Goal: Task Accomplishment & Management: Use online tool/utility

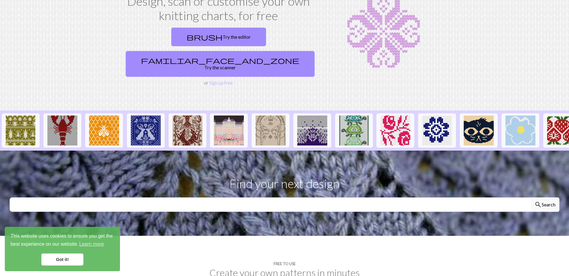
scroll to position [60, 0]
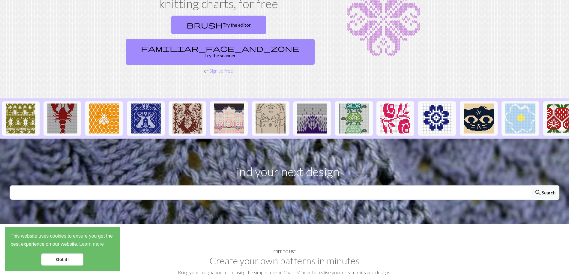
click at [55, 256] on link "Got it!" at bounding box center [62, 259] width 42 height 12
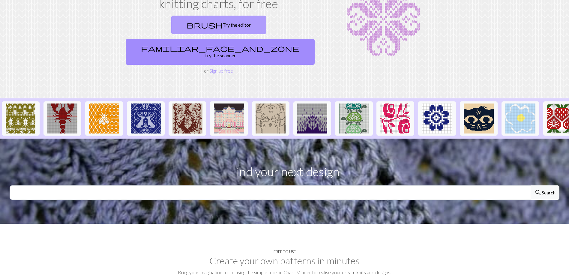
click at [172, 27] on link "brush Try the editor" at bounding box center [218, 25] width 95 height 19
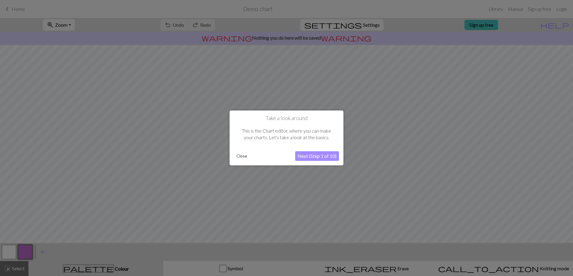
click at [319, 154] on button "Next (Step 1 of 10)" at bounding box center [317, 156] width 44 height 10
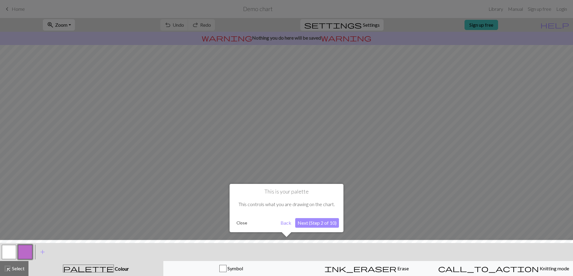
click at [317, 224] on button "Next (Step 2 of 10)" at bounding box center [317, 223] width 44 height 10
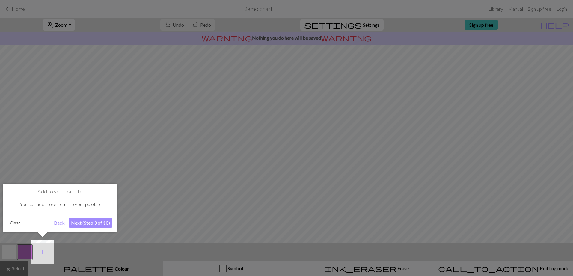
click at [91, 220] on button "Next (Step 3 of 10)" at bounding box center [91, 223] width 44 height 10
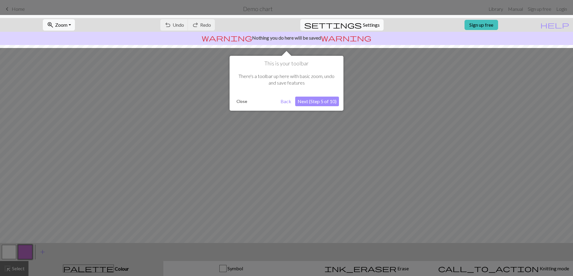
click at [321, 100] on button "Next (Step 5 of 10)" at bounding box center [317, 102] width 44 height 10
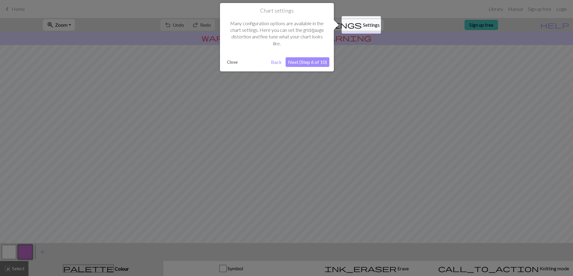
click at [305, 63] on button "Next (Step 6 of 10)" at bounding box center [308, 62] width 44 height 10
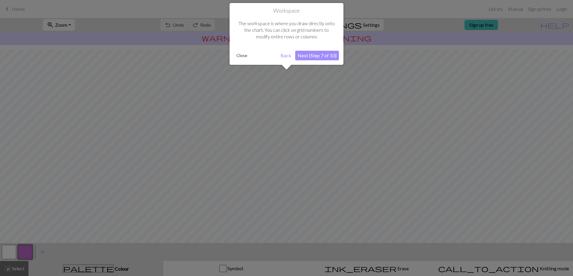
scroll to position [25, 0]
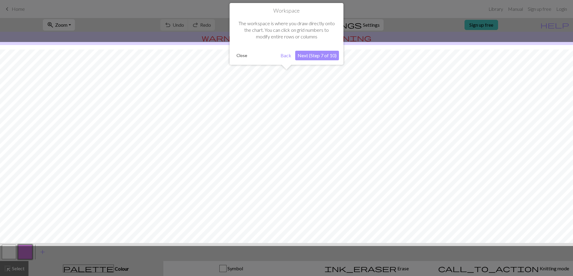
click at [302, 55] on button "Next (Step 7 of 10)" at bounding box center [317, 56] width 44 height 10
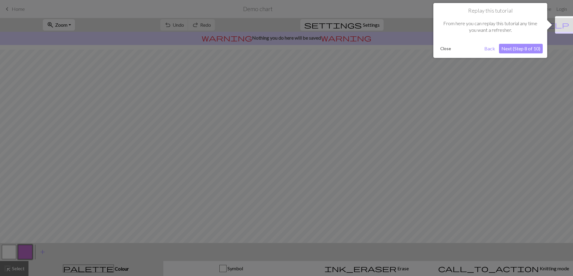
click at [527, 47] on button "Next (Step 8 of 10)" at bounding box center [521, 49] width 44 height 10
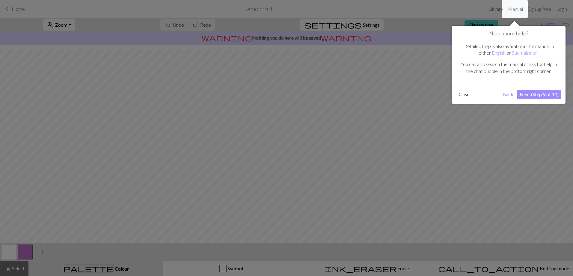
click at [528, 96] on button "Next (Step 9 of 10)" at bounding box center [540, 95] width 44 height 10
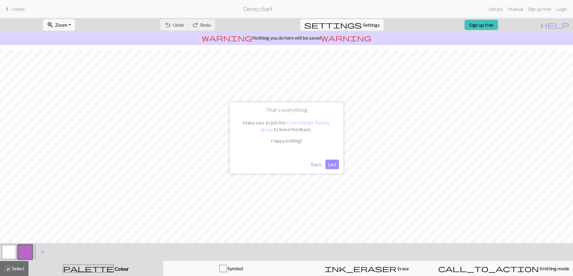
click at [330, 163] on button "Last" at bounding box center [332, 165] width 13 height 10
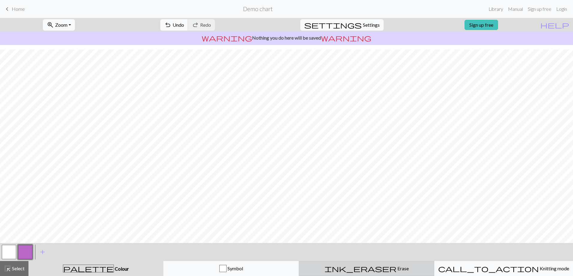
click at [363, 268] on span "ink_eraser" at bounding box center [361, 268] width 72 height 8
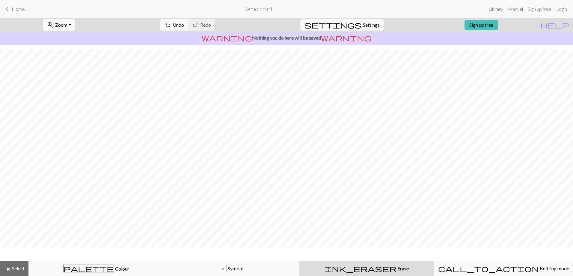
scroll to position [7, 0]
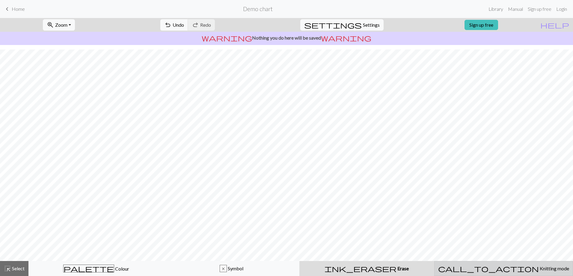
click at [501, 265] on div "call_to_action Knitting mode Knitting mode" at bounding box center [503, 268] width 131 height 7
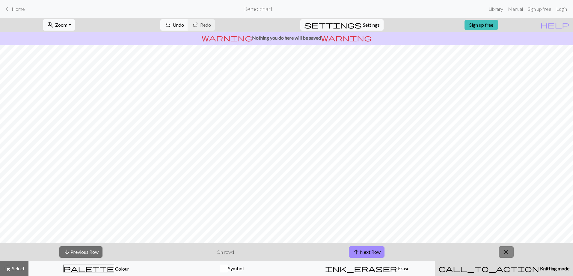
click at [511, 252] on button "close" at bounding box center [506, 251] width 15 height 11
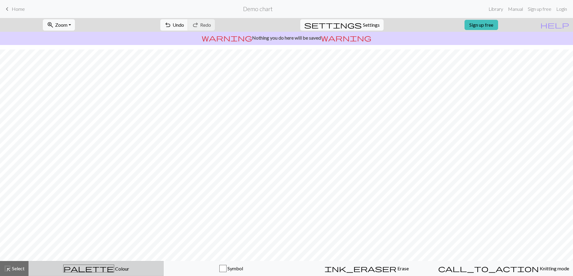
click at [114, 266] on span "Colour" at bounding box center [121, 269] width 15 height 6
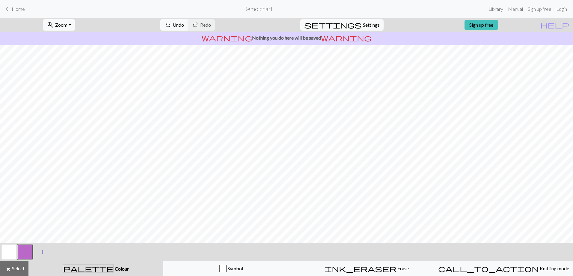
click at [44, 252] on span "add" at bounding box center [42, 252] width 7 height 8
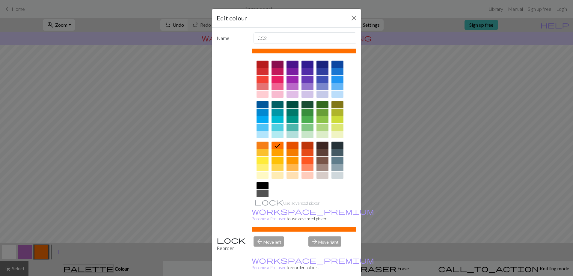
click at [320, 65] on div at bounding box center [323, 64] width 12 height 7
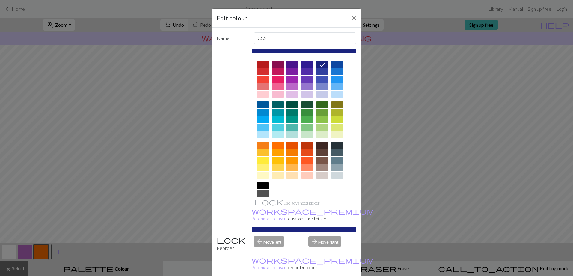
click at [270, 236] on div "arrow_back Move left" at bounding box center [277, 243] width 55 height 15
click at [256, 236] on div "arrow_back Move left" at bounding box center [277, 243] width 55 height 15
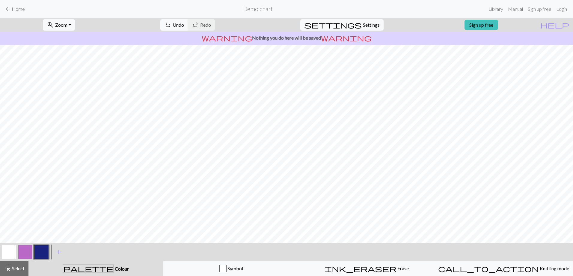
drag, startPoint x: 21, startPoint y: 250, endPoint x: 25, endPoint y: 257, distance: 7.3
click at [25, 257] on button "button" at bounding box center [25, 252] width 14 height 14
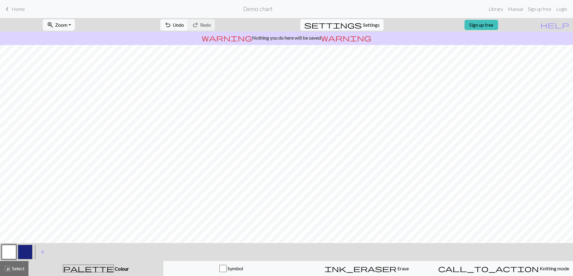
click at [363, 25] on span "Settings" at bounding box center [371, 24] width 17 height 7
select select "aran"
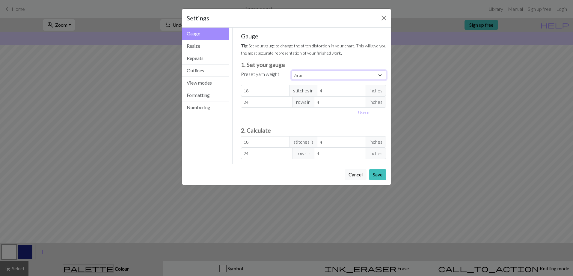
click at [317, 78] on select "Custom Square Lace Light Fingering Fingering Sport Double knit Worsted Aran Bul…" at bounding box center [339, 74] width 95 height 9
click at [191, 45] on button "Resize" at bounding box center [205, 46] width 47 height 12
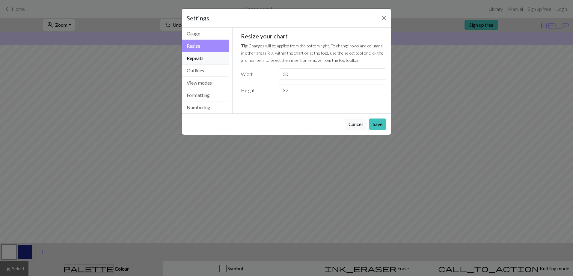
click at [196, 56] on button "Repeats" at bounding box center [205, 58] width 47 height 12
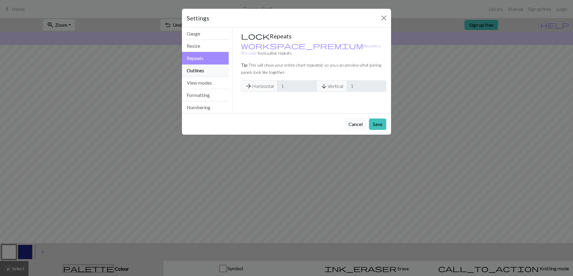
click at [195, 72] on button "Outlines" at bounding box center [205, 70] width 47 height 12
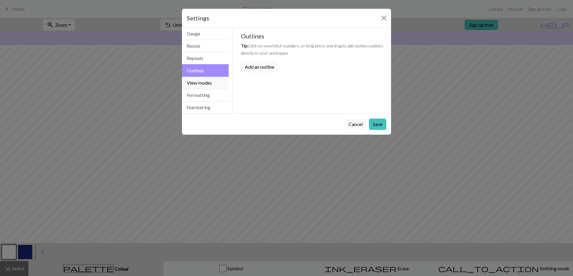
click at [195, 82] on button "View modes" at bounding box center [205, 83] width 47 height 12
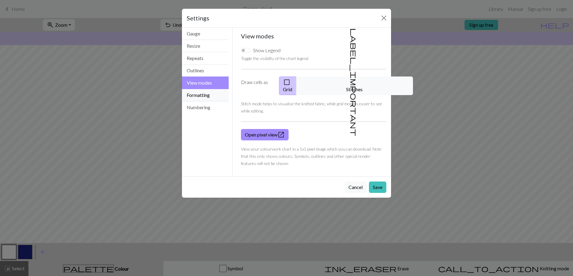
click at [199, 96] on button "Formatting" at bounding box center [205, 95] width 47 height 12
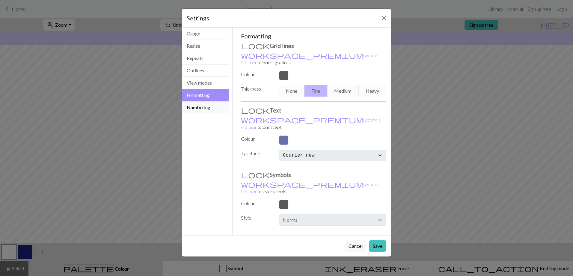
click at [202, 102] on button "Numbering" at bounding box center [205, 107] width 47 height 12
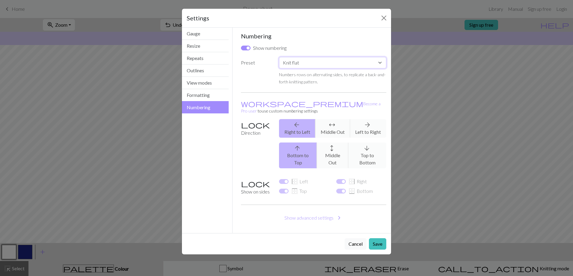
click at [287, 60] on select "Custom Knit flat Knit in the round Lace knitting Cross stitch" at bounding box center [332, 62] width 107 height 11
click at [197, 30] on button "Gauge" at bounding box center [205, 34] width 47 height 12
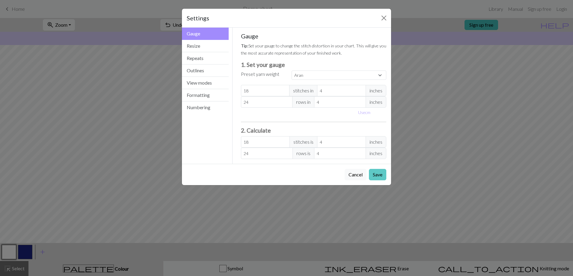
click at [378, 174] on button "Save" at bounding box center [377, 174] width 17 height 11
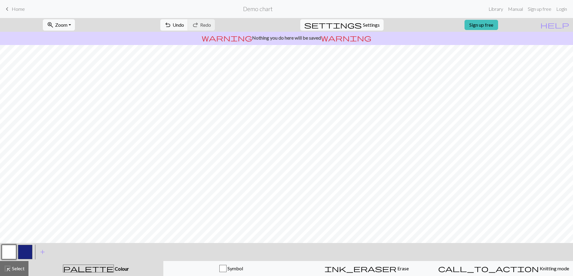
click at [24, 255] on button "button" at bounding box center [25, 252] width 14 height 14
click at [12, 252] on button "button" at bounding box center [9, 252] width 14 height 14
click at [24, 253] on button "button" at bounding box center [25, 252] width 14 height 14
click at [7, 252] on button "button" at bounding box center [9, 252] width 14 height 14
click at [29, 252] on button "button" at bounding box center [25, 252] width 14 height 14
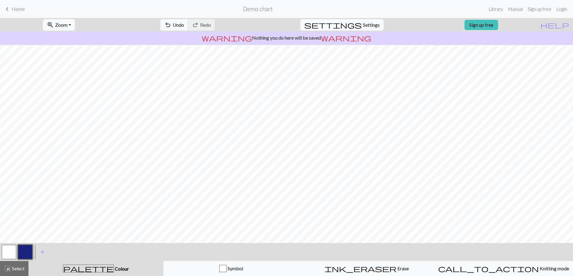
click at [8, 255] on button "button" at bounding box center [9, 252] width 14 height 14
click at [24, 252] on button "button" at bounding box center [25, 252] width 14 height 14
click at [10, 249] on button "button" at bounding box center [9, 252] width 14 height 14
click at [26, 250] on button "button" at bounding box center [25, 252] width 14 height 14
click at [13, 246] on button "button" at bounding box center [9, 252] width 14 height 14
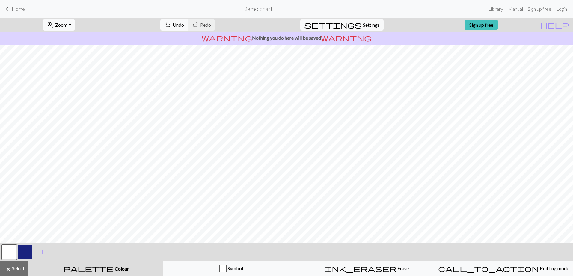
click at [31, 254] on button "button" at bounding box center [25, 252] width 14 height 14
click at [5, 251] on button "button" at bounding box center [9, 252] width 14 height 14
click at [24, 252] on button "button" at bounding box center [25, 252] width 14 height 14
click at [9, 252] on button "button" at bounding box center [9, 252] width 14 height 14
drag, startPoint x: 27, startPoint y: 252, endPoint x: 29, endPoint y: 249, distance: 3.2
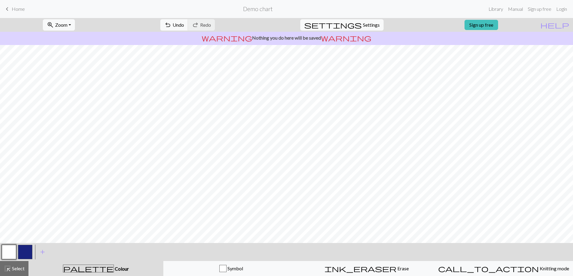
click at [27, 252] on button "button" at bounding box center [25, 252] width 14 height 14
click at [13, 249] on button "button" at bounding box center [9, 252] width 14 height 14
click at [13, 250] on button "button" at bounding box center [9, 252] width 14 height 14
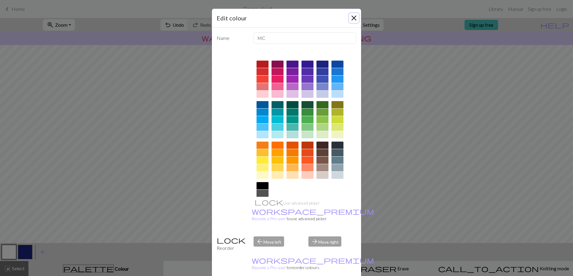
click at [350, 18] on button "Close" at bounding box center [354, 18] width 10 height 10
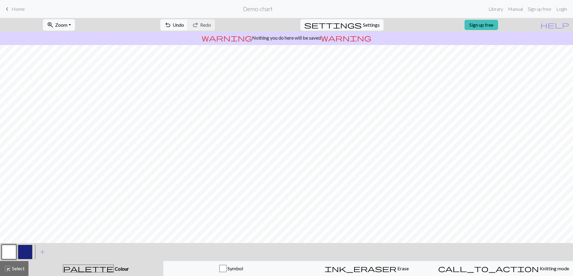
click at [28, 252] on button "button" at bounding box center [25, 252] width 14 height 14
click at [7, 248] on button "button" at bounding box center [9, 252] width 14 height 14
click at [27, 247] on button "button" at bounding box center [25, 252] width 14 height 14
click at [7, 250] on button "button" at bounding box center [9, 252] width 14 height 14
click at [32, 253] on button "button" at bounding box center [25, 252] width 14 height 14
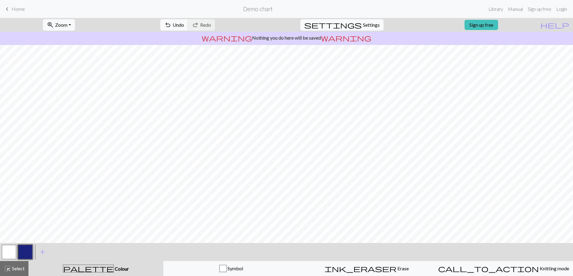
drag, startPoint x: 5, startPoint y: 251, endPoint x: 21, endPoint y: 243, distance: 18.5
click at [5, 251] on button "button" at bounding box center [9, 252] width 14 height 14
click at [23, 251] on button "button" at bounding box center [25, 252] width 14 height 14
click at [8, 255] on button "button" at bounding box center [9, 252] width 14 height 14
drag, startPoint x: 28, startPoint y: 247, endPoint x: 48, endPoint y: 239, distance: 20.8
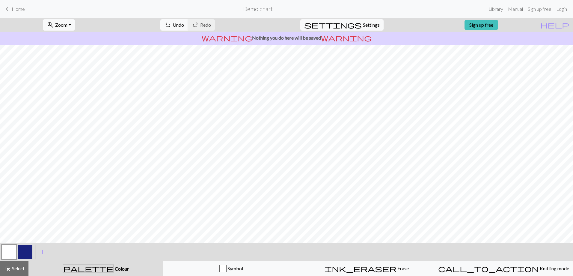
click at [29, 247] on button "button" at bounding box center [25, 252] width 14 height 14
drag, startPoint x: 11, startPoint y: 250, endPoint x: 161, endPoint y: 241, distance: 150.5
click at [11, 250] on button "button" at bounding box center [9, 252] width 14 height 14
click at [30, 253] on button "button" at bounding box center [25, 252] width 14 height 14
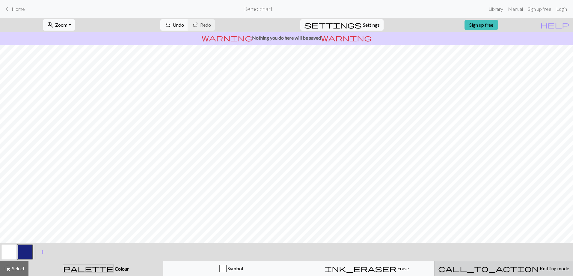
click at [496, 273] on button "call_to_action Knitting mode Knitting mode" at bounding box center [504, 268] width 139 height 15
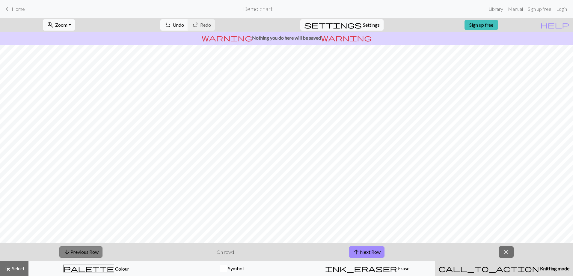
click at [73, 249] on button "arrow_downward Previous Row" at bounding box center [80, 251] width 43 height 11
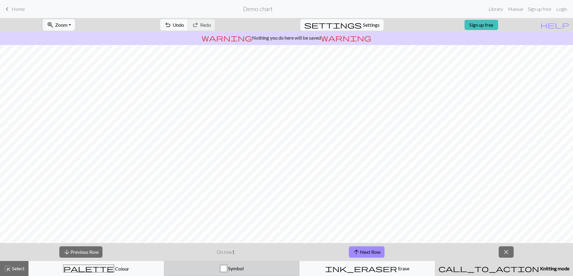
click at [222, 268] on div "button" at bounding box center [223, 268] width 7 height 7
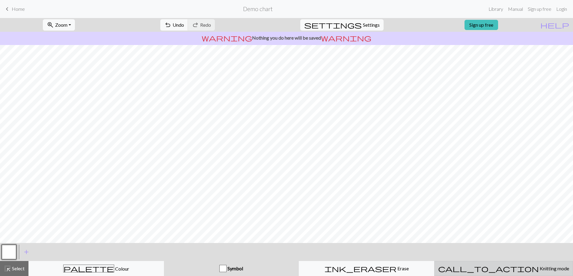
click at [488, 270] on span "call_to_action" at bounding box center [488, 268] width 101 height 8
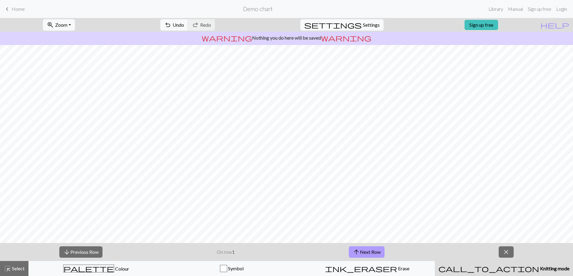
click at [357, 254] on span "arrow_upward" at bounding box center [356, 252] width 7 height 8
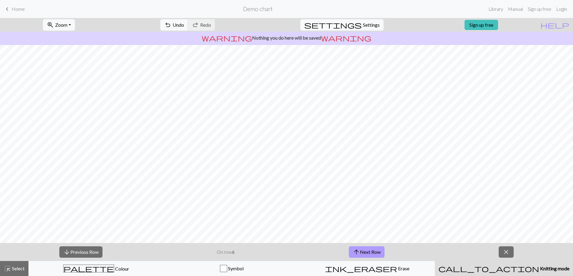
click at [373, 251] on button "arrow_upward Next Row" at bounding box center [367, 251] width 36 height 11
click at [78, 250] on button "arrow_downward Previous Row" at bounding box center [80, 251] width 43 height 11
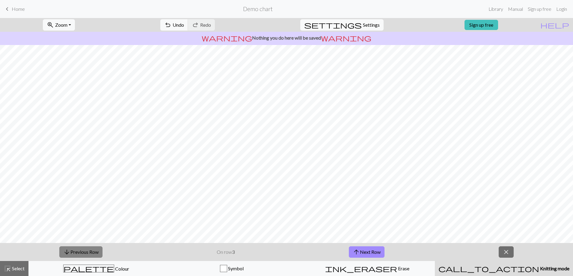
click at [78, 250] on button "arrow_downward Previous Row" at bounding box center [80, 251] width 43 height 11
click at [367, 252] on button "arrow_upward Next Row" at bounding box center [367, 251] width 36 height 11
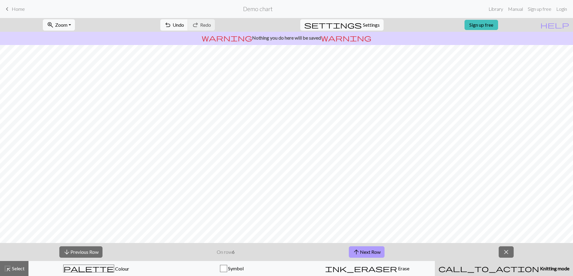
click at [367, 252] on button "arrow_upward Next Row" at bounding box center [367, 251] width 36 height 11
click at [367, 252] on button "arrow_upward Next Row" at bounding box center [368, 251] width 36 height 11
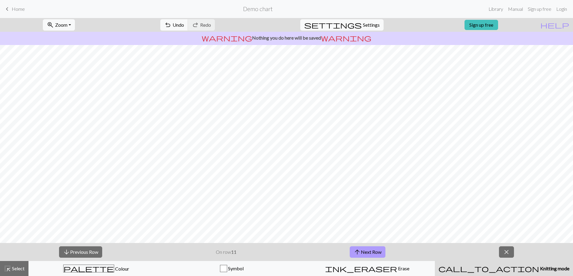
click at [367, 252] on button "arrow_upward Next Row" at bounding box center [368, 251] width 36 height 11
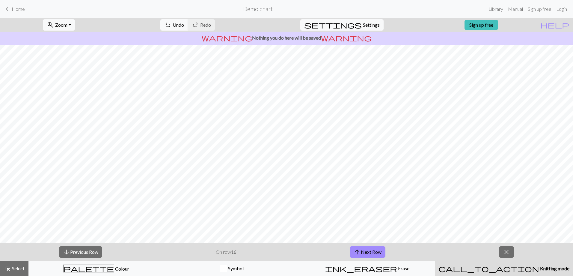
click at [490, 267] on span "call_to_action" at bounding box center [489, 268] width 101 height 8
click at [363, 251] on button "arrow_upward Next Row" at bounding box center [368, 251] width 36 height 11
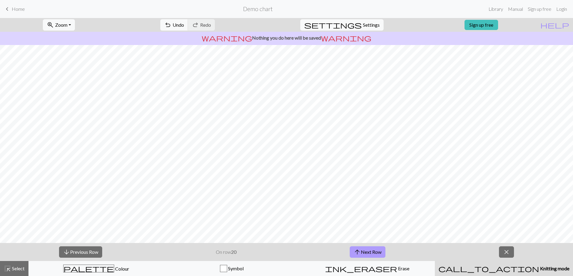
click at [363, 251] on button "arrow_upward Next Row" at bounding box center [368, 251] width 36 height 11
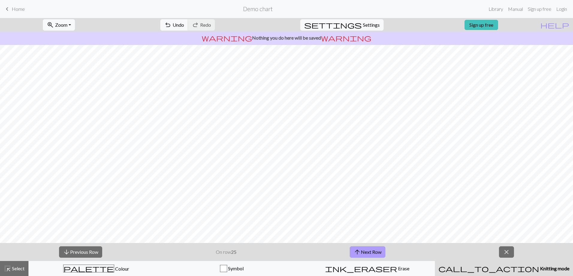
click at [363, 251] on button "arrow_upward Next Row" at bounding box center [368, 251] width 36 height 11
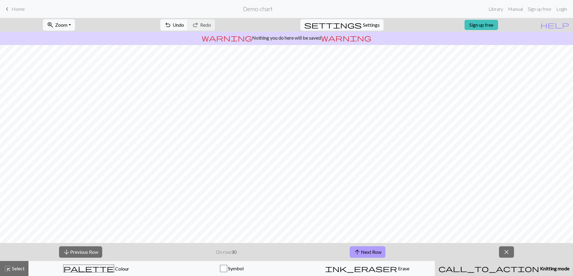
click at [363, 251] on button "arrow_upward Next Row" at bounding box center [368, 251] width 36 height 11
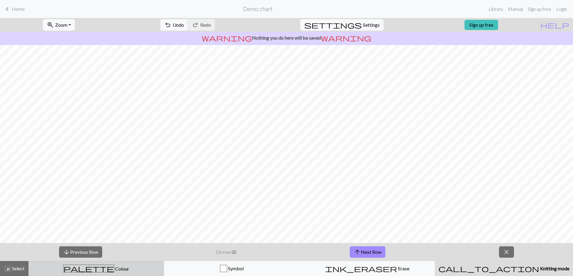
click at [114, 270] on span "Colour" at bounding box center [121, 269] width 15 height 6
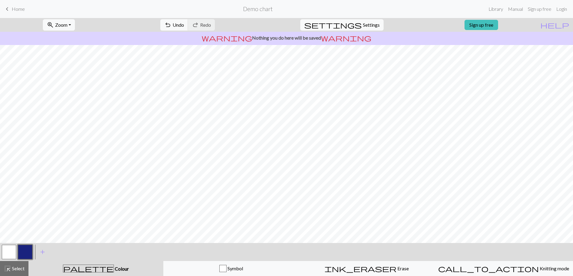
click at [30, 251] on button "button" at bounding box center [25, 252] width 14 height 14
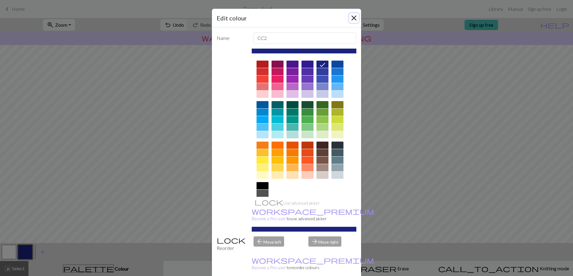
click at [352, 17] on button "Close" at bounding box center [354, 18] width 10 height 10
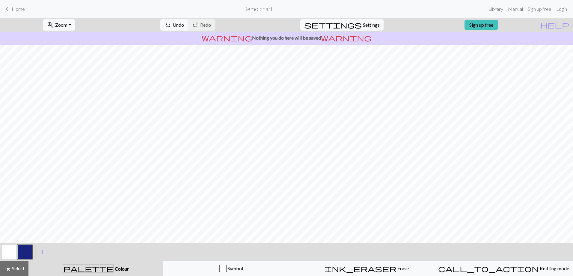
click at [304, 39] on p "warning Nothing you do here will be saved warning" at bounding box center [286, 37] width 569 height 7
click at [498, 24] on link "Sign up free" at bounding box center [482, 25] width 34 height 10
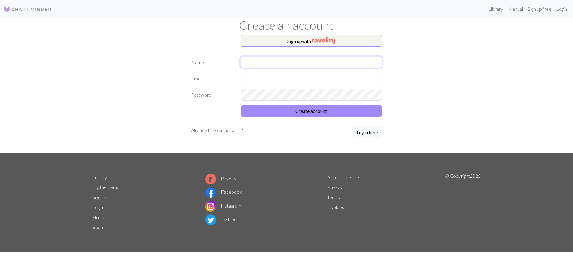
click at [271, 64] on input "text" at bounding box center [311, 62] width 141 height 11
type input "[PERSON_NAME] [PERSON_NAME]"
type input "[EMAIL_ADDRESS][DOMAIN_NAME]"
click at [434, 93] on div "Sign up with Name [PERSON_NAME] [PERSON_NAME] Email [EMAIL_ADDRESS][DOMAIN_NAME…" at bounding box center [287, 94] width 396 height 118
click at [297, 109] on button "Create account" at bounding box center [311, 110] width 141 height 11
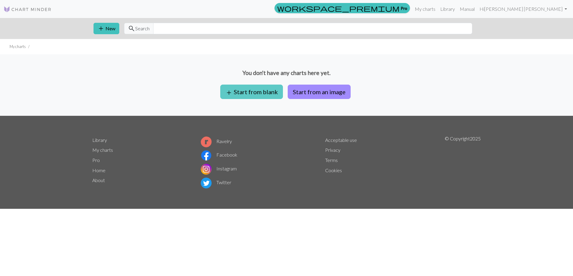
click at [233, 90] on span "add" at bounding box center [229, 92] width 7 height 8
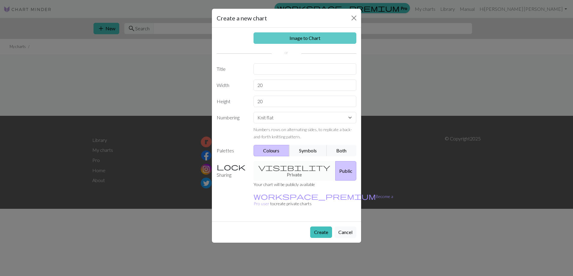
click at [296, 40] on link "Image to Chart" at bounding box center [305, 37] width 103 height 11
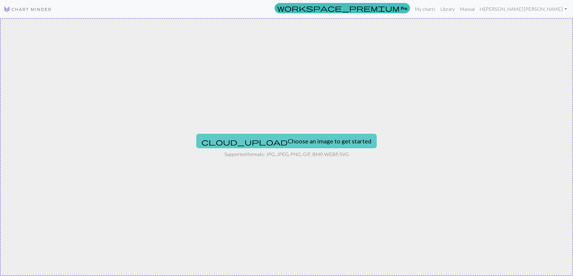
click at [280, 142] on button "cloud_upload Choose an image to get started" at bounding box center [286, 141] width 181 height 14
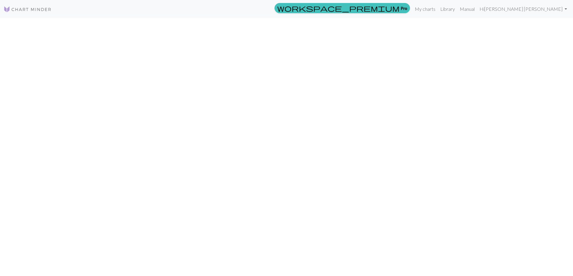
click at [288, 183] on div "workspace_premium Pro My charts Library Manual Hi [PERSON_NAME] [PERSON_NAME] A…" at bounding box center [286, 138] width 573 height 276
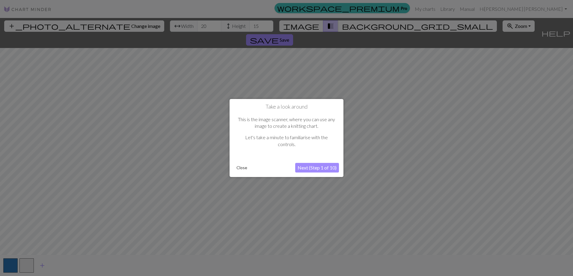
click at [308, 165] on button "Next (Step 1 of 10)" at bounding box center [317, 168] width 44 height 10
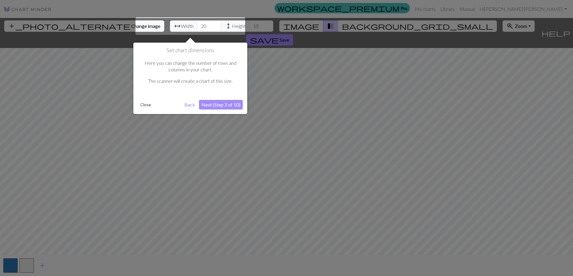
click at [221, 102] on button "Next (Step 2 of 10)" at bounding box center [221, 105] width 44 height 10
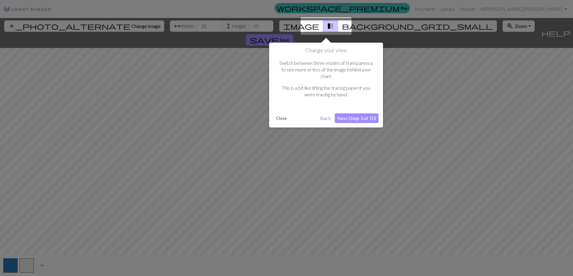
click at [346, 113] on button "Next (Step 3 of 10)" at bounding box center [357, 118] width 44 height 10
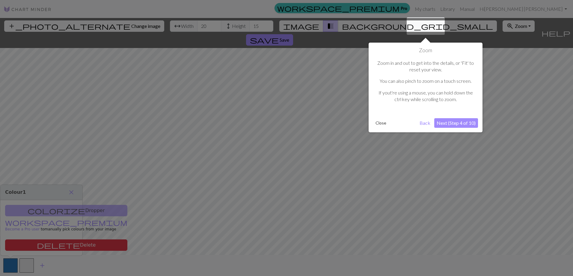
click at [467, 119] on button "Next (Step 4 of 10)" at bounding box center [457, 123] width 44 height 10
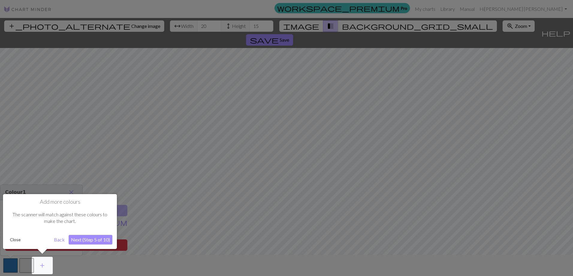
click at [79, 239] on button "Next (Step 5 of 10)" at bounding box center [91, 240] width 44 height 10
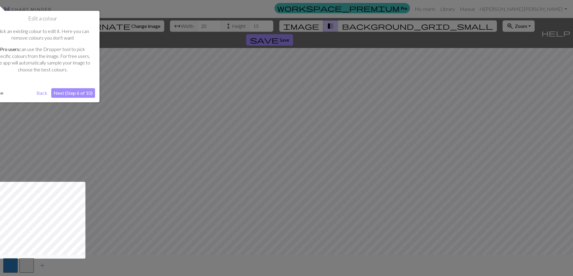
click at [74, 93] on button "Next (Step 6 of 10)" at bounding box center [73, 93] width 44 height 10
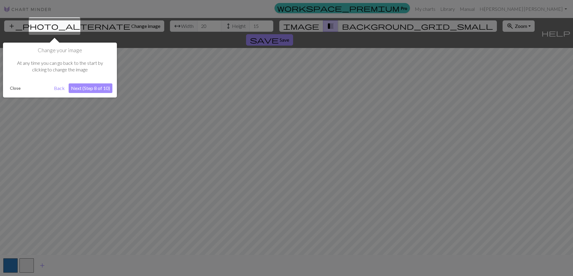
click at [86, 88] on button "Next (Step 8 of 10)" at bounding box center [91, 88] width 44 height 10
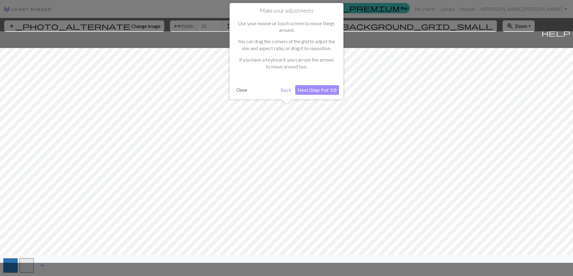
click at [327, 90] on button "Next (Step 9 of 10)" at bounding box center [317, 90] width 44 height 10
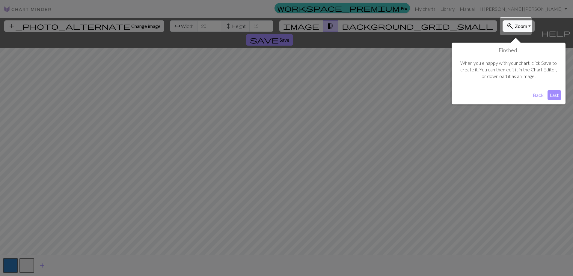
click at [557, 94] on button "Last" at bounding box center [554, 95] width 13 height 10
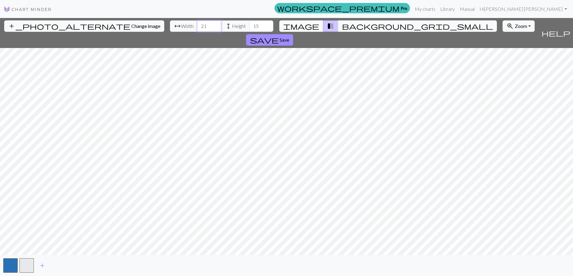
drag, startPoint x: 182, startPoint y: 25, endPoint x: 176, endPoint y: 25, distance: 5.4
click at [197, 25] on input "21" at bounding box center [209, 25] width 24 height 11
drag, startPoint x: 176, startPoint y: 25, endPoint x: 168, endPoint y: 23, distance: 8.9
click at [197, 23] on input "21" at bounding box center [209, 25] width 24 height 11
type input "32"
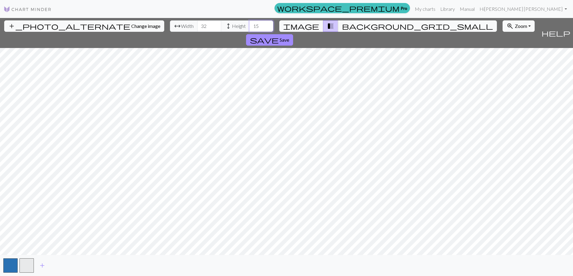
drag, startPoint x: 229, startPoint y: 29, endPoint x: 221, endPoint y: 27, distance: 8.9
click at [249, 27] on input "15" at bounding box center [261, 25] width 24 height 11
type input "20"
click at [344, 24] on span "background_grid_small" at bounding box center [417, 26] width 151 height 8
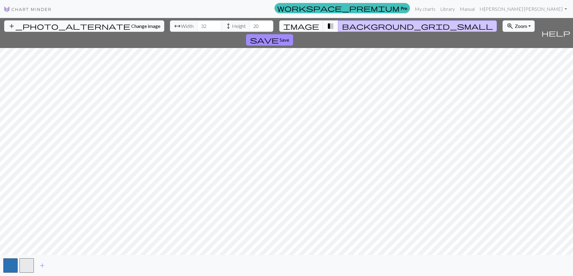
click at [328, 25] on span "transition_fade" at bounding box center [330, 26] width 7 height 8
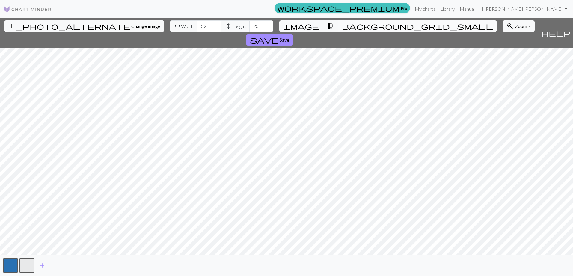
click at [338, 27] on button "background_grid_small" at bounding box center [417, 25] width 159 height 11
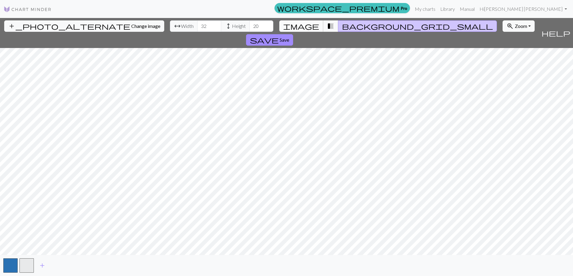
click at [311, 25] on span "image" at bounding box center [301, 26] width 36 height 8
